Goal: Find specific page/section: Find specific page/section

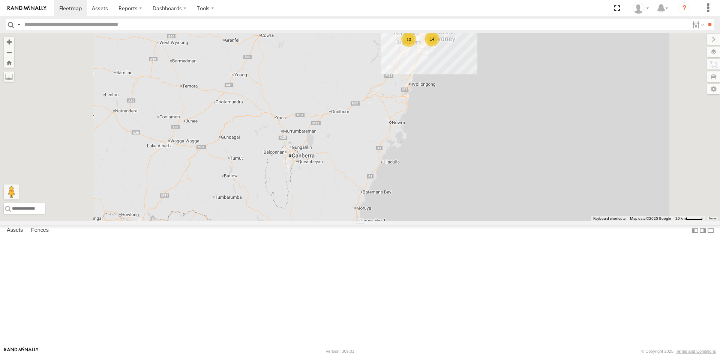
click at [0, 0] on span at bounding box center [0, 0] width 0 height 0
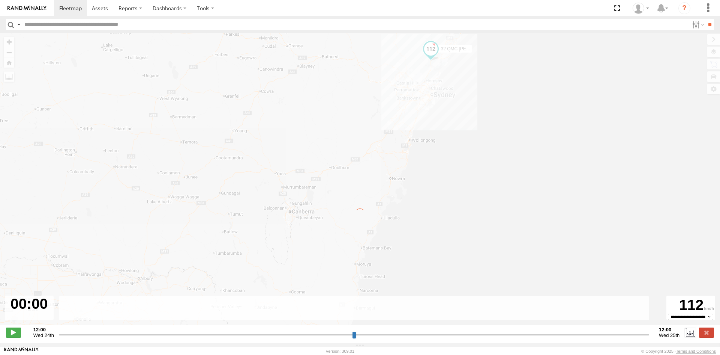
type input "**********"
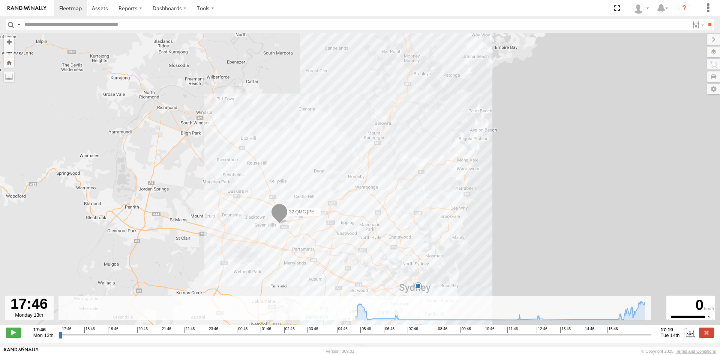
drag, startPoint x: 434, startPoint y: 233, endPoint x: 400, endPoint y: 137, distance: 102.3
click at [400, 138] on div "32 QMC Ryan 5" at bounding box center [360, 183] width 720 height 300
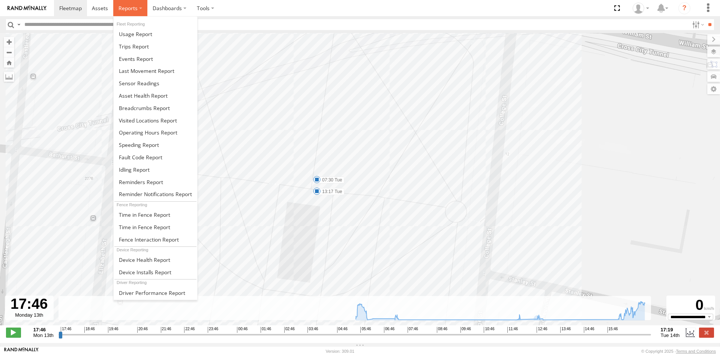
click at [134, 12] on span at bounding box center [128, 8] width 19 height 7
click at [138, 56] on span at bounding box center [136, 58] width 34 height 7
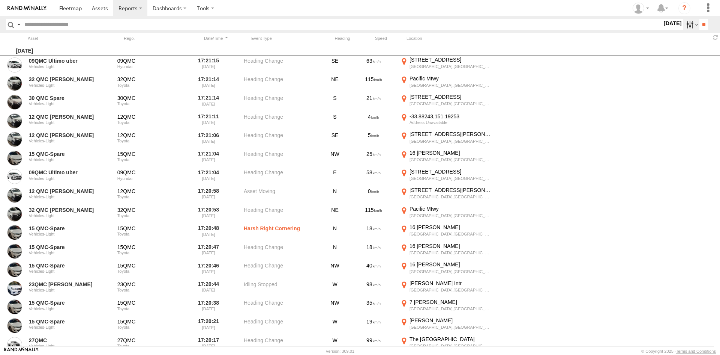
click at [685, 24] on label at bounding box center [692, 24] width 16 height 11
click at [0, 0] on label at bounding box center [0, 0] width 0 height 0
